Goal: Information Seeking & Learning: Understand process/instructions

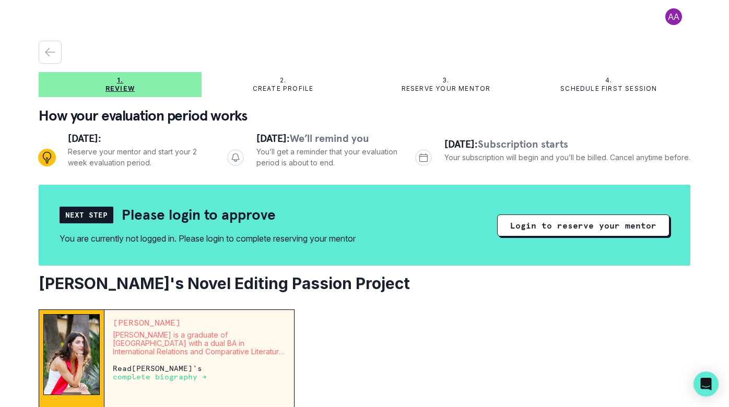
click at [671, 19] on span at bounding box center [673, 16] width 33 height 17
click at [53, 50] on icon "button" at bounding box center [50, 52] width 13 height 13
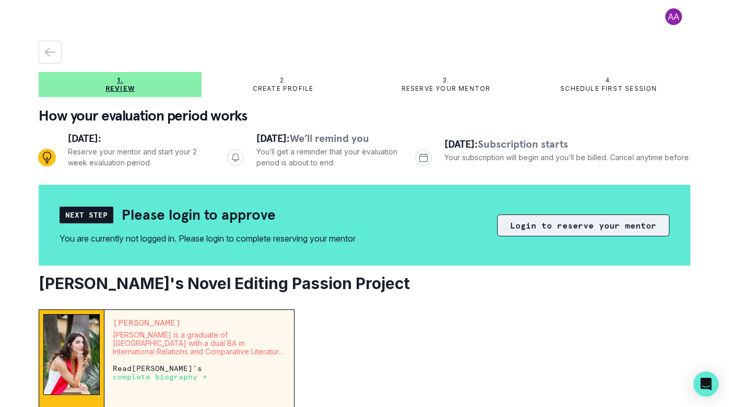
click at [552, 219] on button "Login to reserve your mentor" at bounding box center [583, 226] width 172 height 22
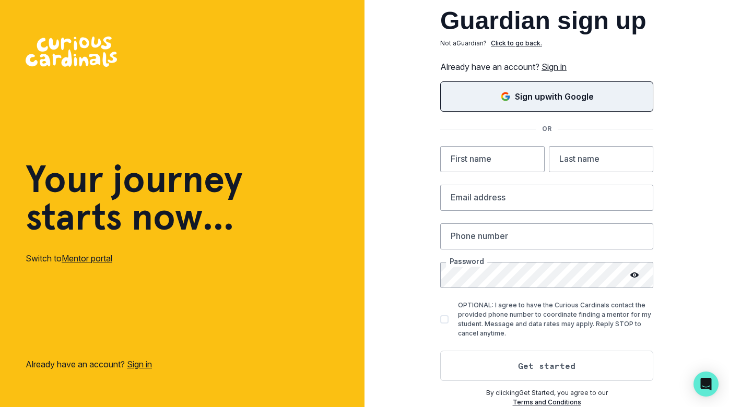
click at [537, 88] on button "Sign up with Google" at bounding box center [546, 96] width 213 height 30
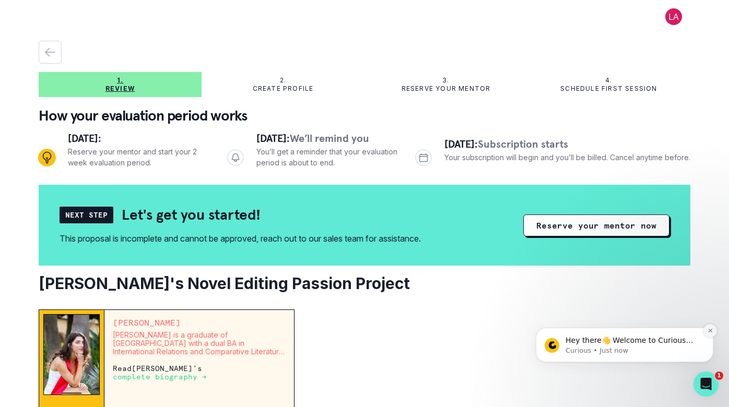
click at [711, 329] on icon "Dismiss notification" at bounding box center [711, 331] width 6 height 6
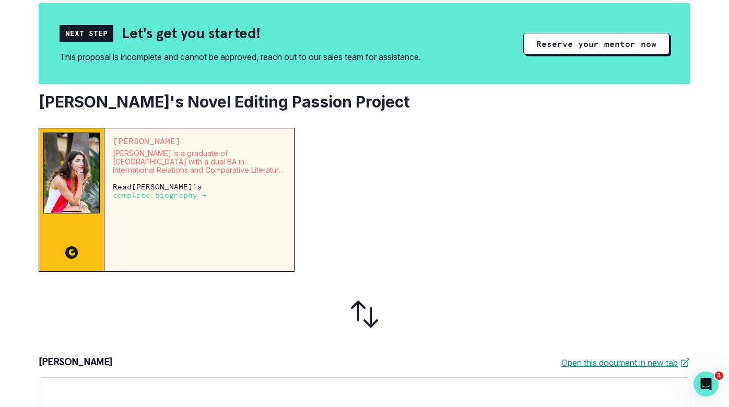
scroll to position [217, 0]
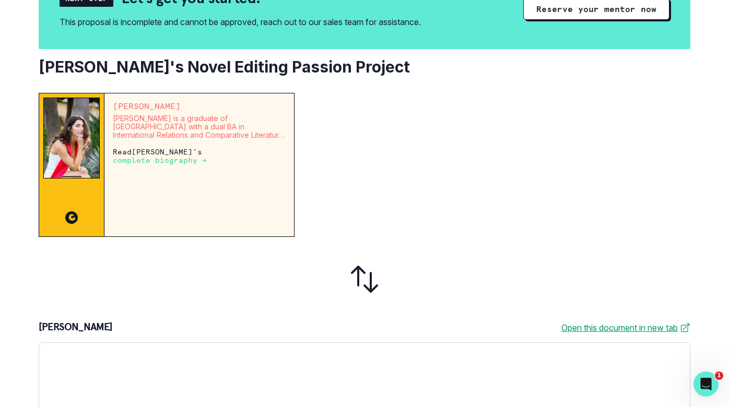
click at [177, 161] on p "complete biography →" at bounding box center [160, 160] width 94 height 8
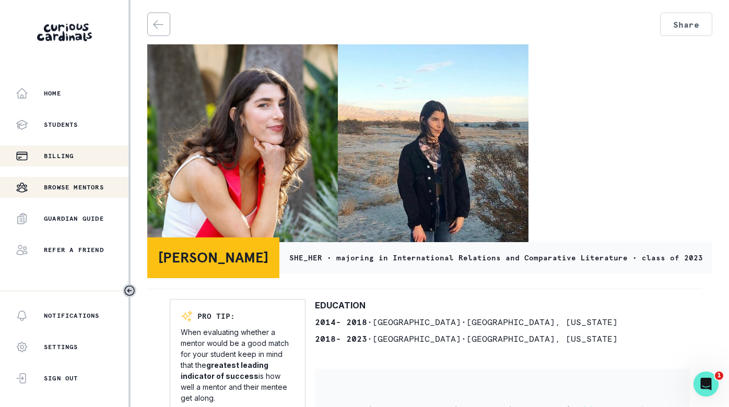
click at [63, 154] on p "Billing" at bounding box center [59, 156] width 30 height 8
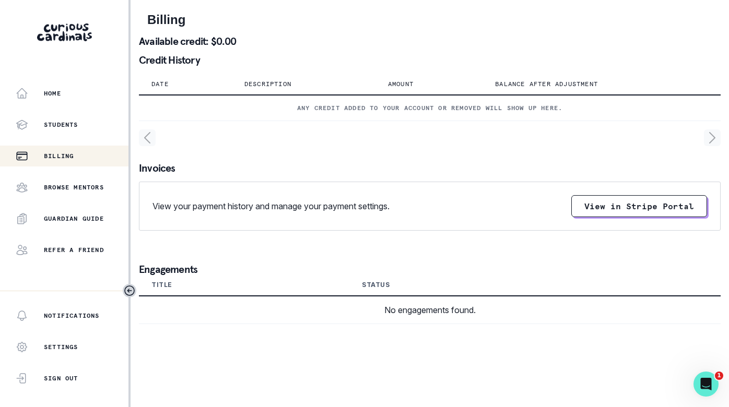
click at [262, 82] on p "Description" at bounding box center [267, 84] width 47 height 8
click at [55, 92] on p "Home" at bounding box center [52, 93] width 17 height 8
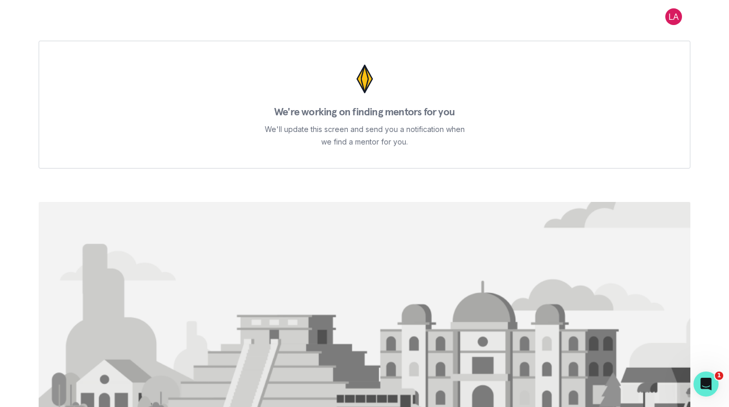
click at [671, 21] on span at bounding box center [673, 16] width 33 height 17
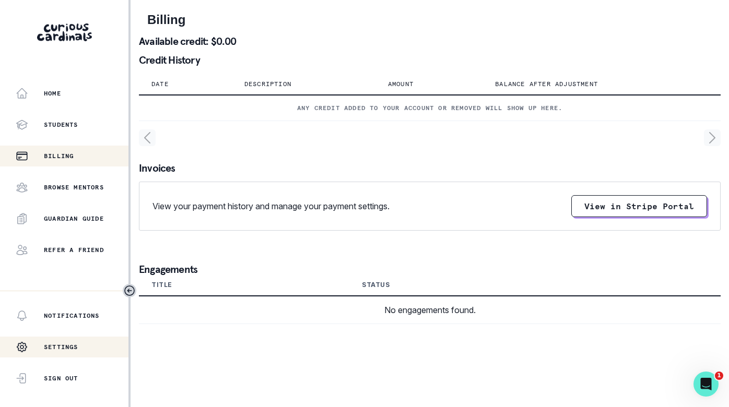
click at [77, 341] on div "Settings" at bounding box center [47, 347] width 63 height 21
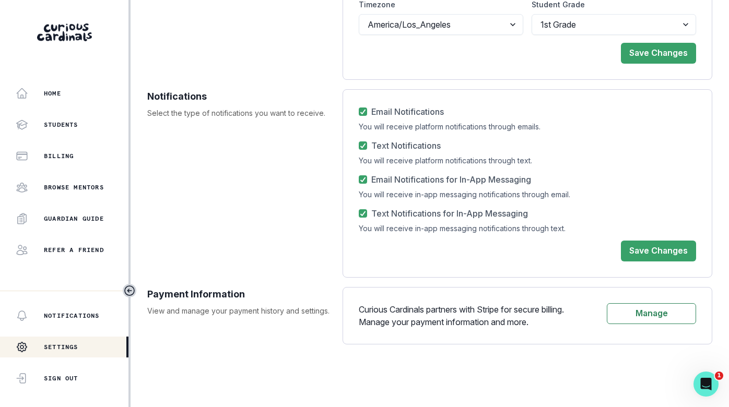
scroll to position [217, 0]
click at [69, 126] on p "Students" at bounding box center [61, 125] width 34 height 8
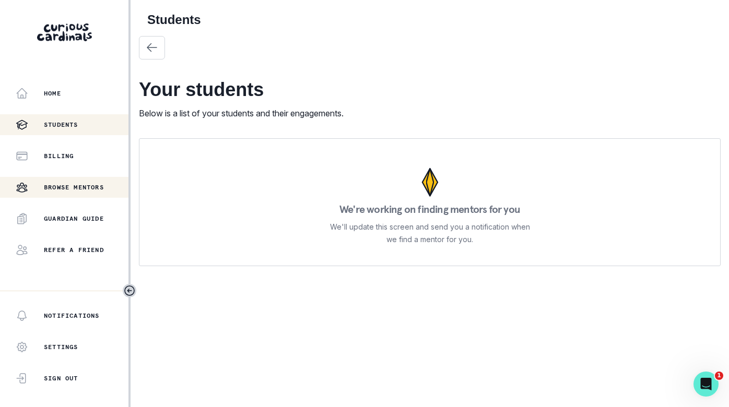
click at [80, 194] on button "Browse Mentors" at bounding box center [64, 187] width 128 height 21
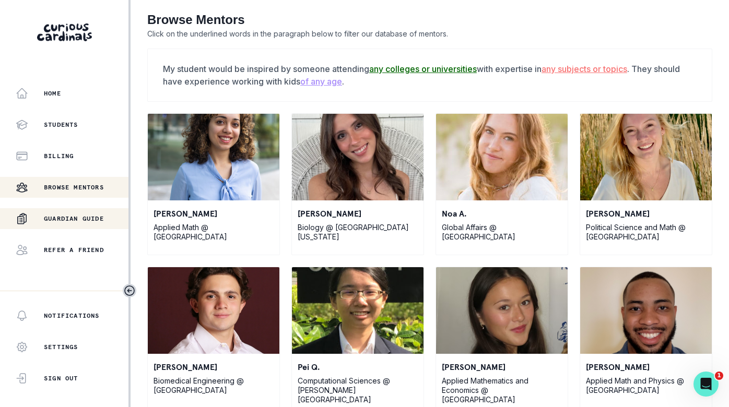
click at [83, 217] on p "Guardian Guide" at bounding box center [74, 219] width 60 height 8
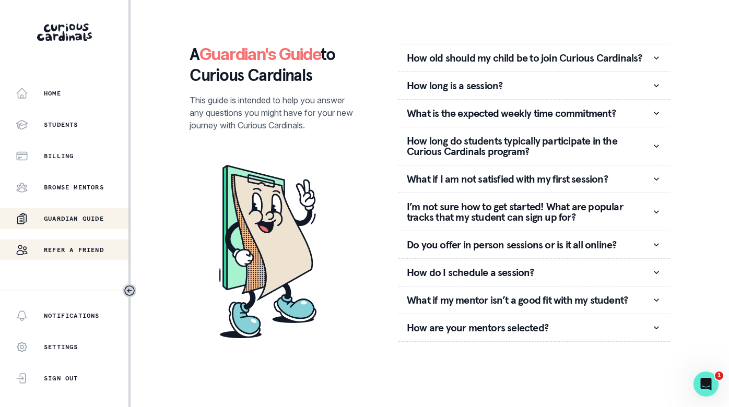
click at [87, 249] on p "Refer a friend" at bounding box center [74, 250] width 60 height 8
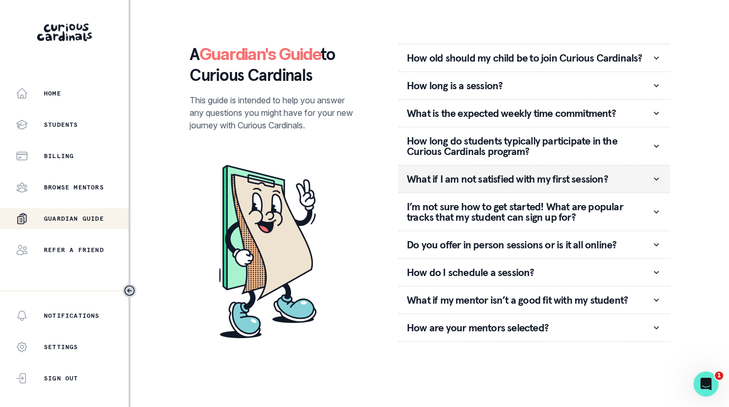
click at [549, 184] on p "What if I am not satisfied with my first session?" at bounding box center [529, 179] width 244 height 10
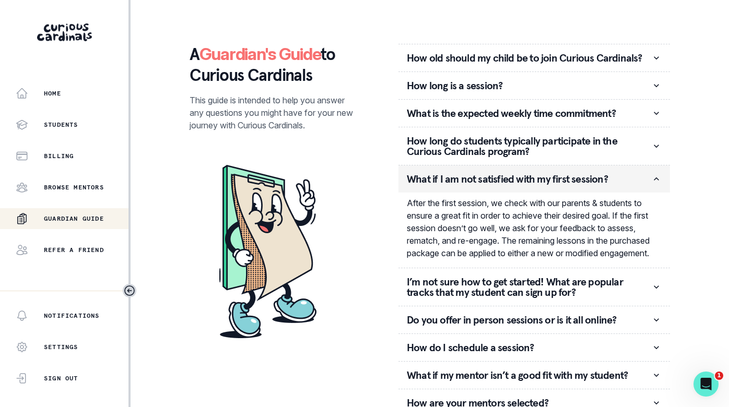
click at [549, 184] on p "What if I am not satisfied with my first session?" at bounding box center [529, 179] width 244 height 10
click at [653, 180] on icon "button" at bounding box center [656, 179] width 10 height 10
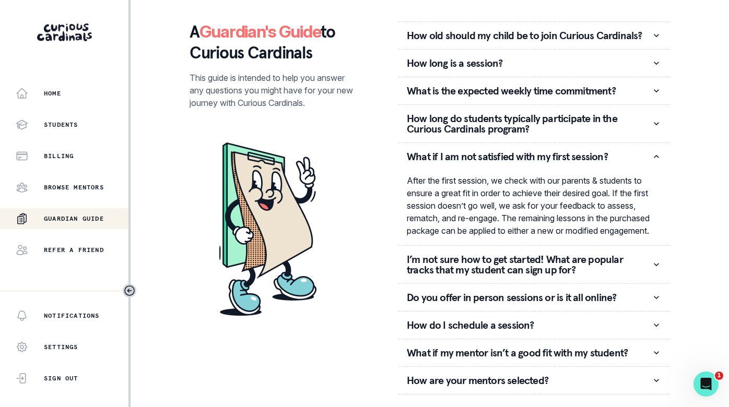
scroll to position [35, 0]
click at [705, 380] on icon "Open Intercom Messenger" at bounding box center [704, 382] width 17 height 17
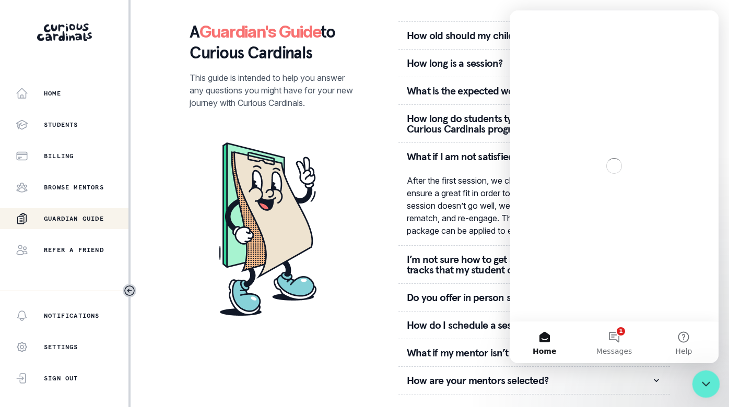
scroll to position [0, 0]
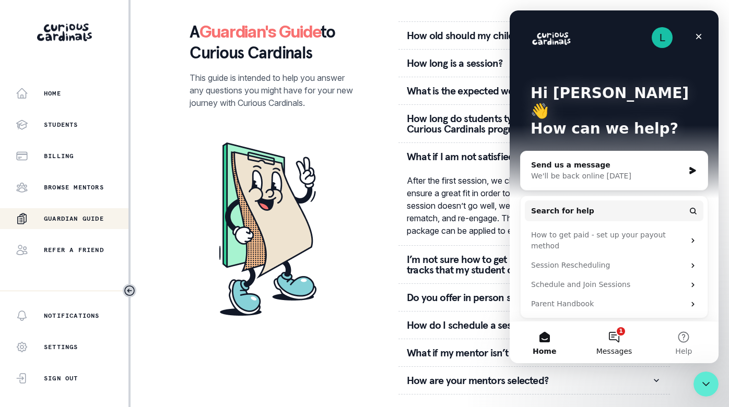
click at [614, 338] on button "1 Messages" at bounding box center [613, 343] width 69 height 42
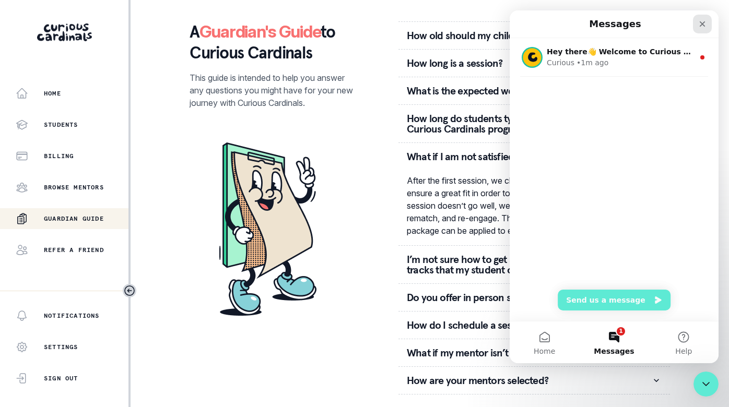
click at [705, 22] on icon "Close" at bounding box center [703, 24] width 6 height 6
